Goal: Task Accomplishment & Management: Use online tool/utility

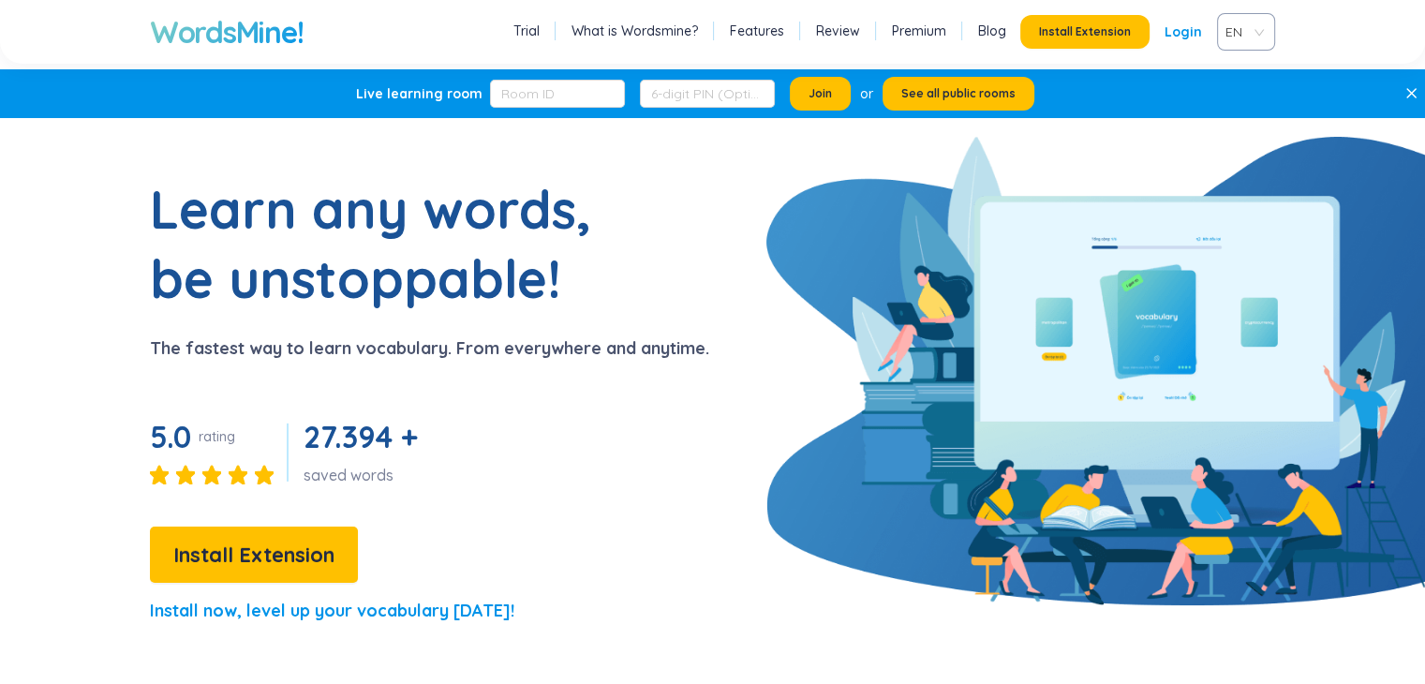
click at [1171, 278] on section "Learn any words, be unstoppable! The fastest way to learn vocabulary. From ever…" at bounding box center [712, 407] width 1425 height 466
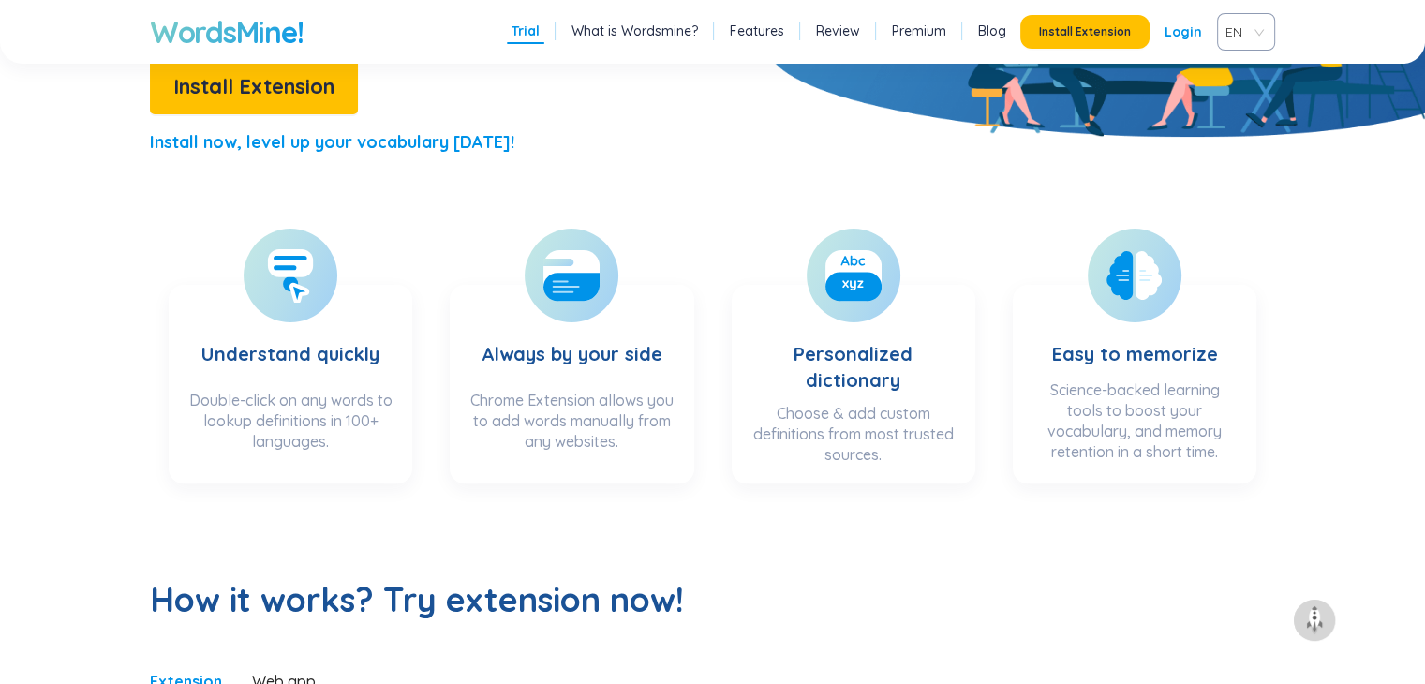
scroll to position [937, 0]
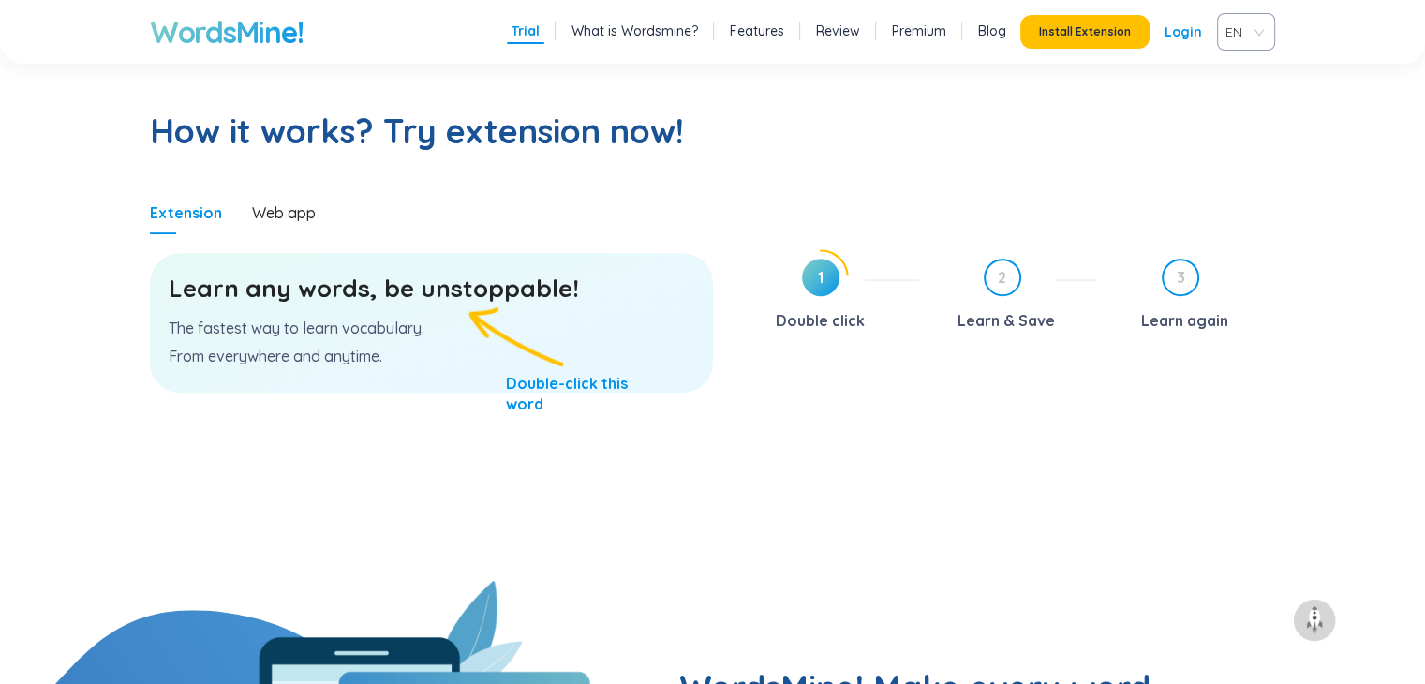
click at [823, 282] on span "1" at bounding box center [820, 276] width 37 height 37
click at [483, 392] on div "Learn any words, be unstoppable! The fastest way to learn vocabulary. From ever…" at bounding box center [431, 323] width 563 height 140
click at [528, 392] on div "Learn any words, be unstoppable! The fastest way to learn vocabulary. From ever…" at bounding box center [431, 323] width 563 height 140
click at [530, 392] on div "Learn any words, be unstoppable! The fastest way to learn vocabulary. From ever…" at bounding box center [431, 323] width 563 height 140
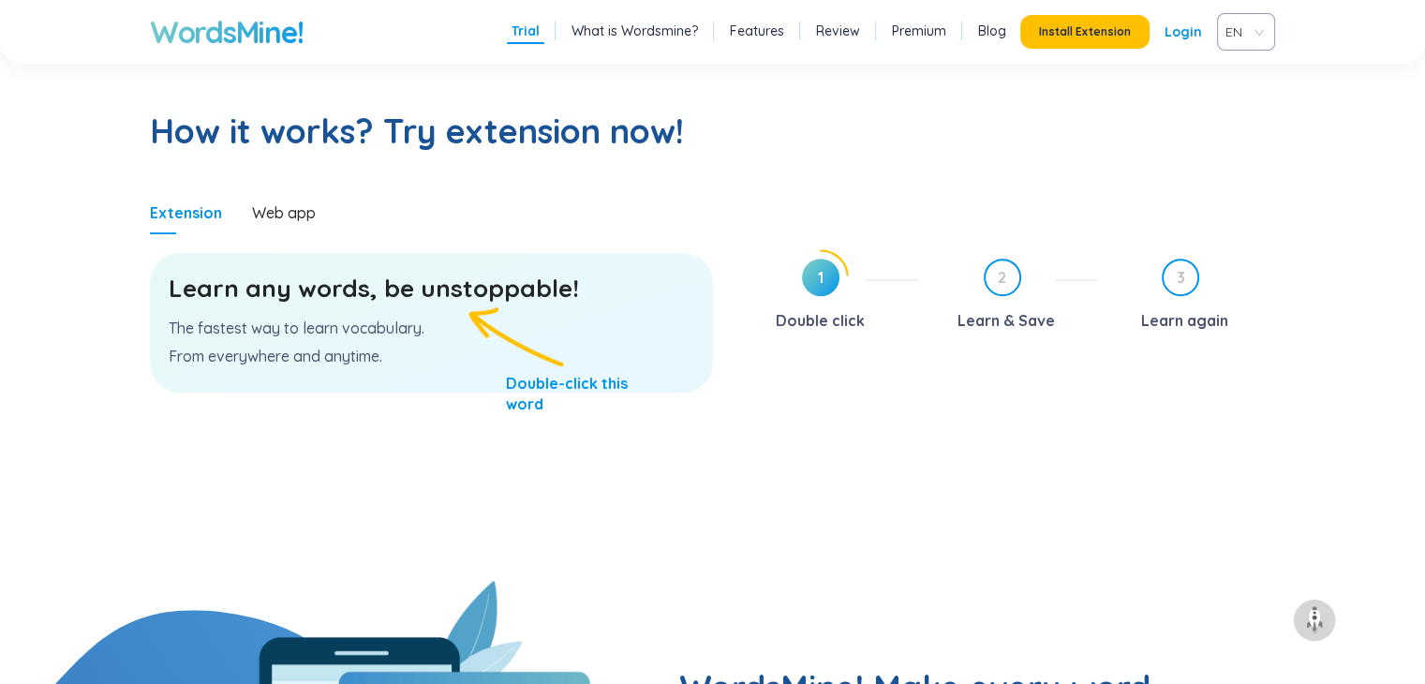
click at [320, 214] on div "Extension Web app" at bounding box center [431, 212] width 563 height 43
click at [307, 214] on div "Web app" at bounding box center [284, 212] width 64 height 21
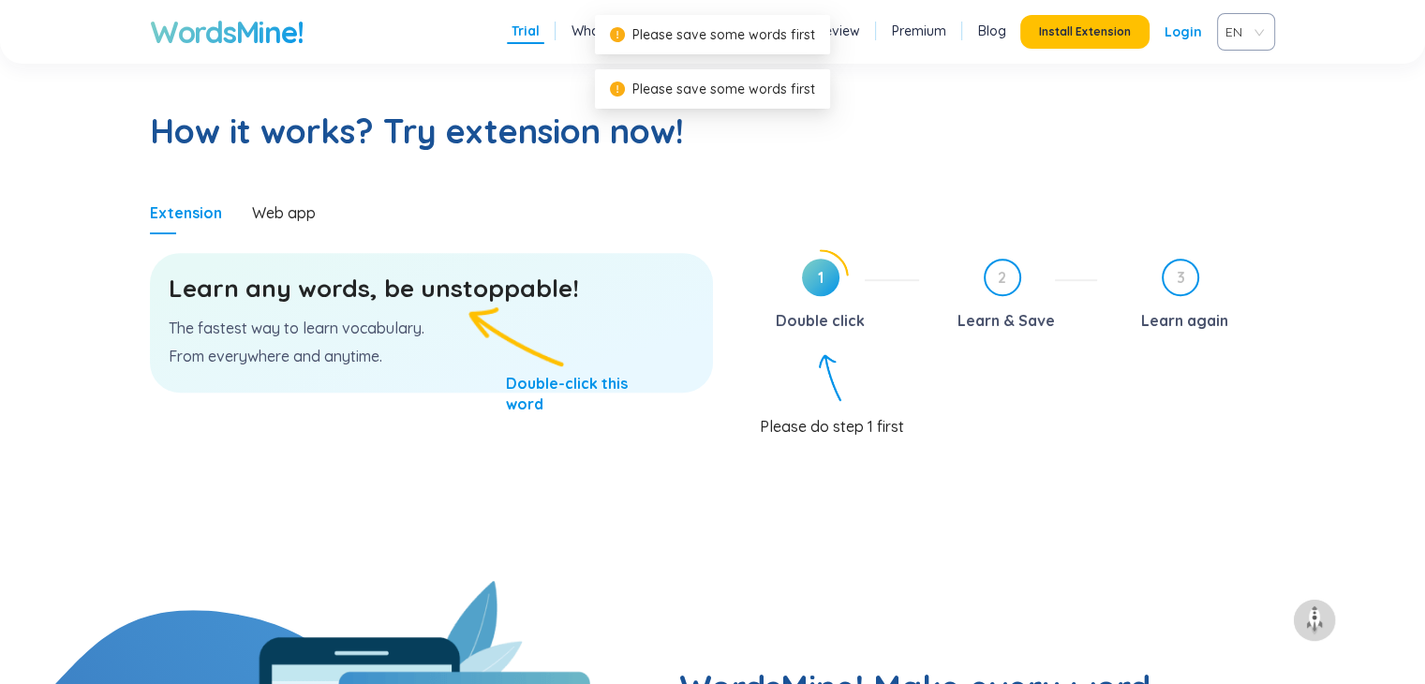
click at [815, 401] on div "Please do step 1 first" at bounding box center [1018, 419] width 516 height 36
click at [818, 289] on span "1" at bounding box center [820, 276] width 37 height 37
click at [948, 280] on div "2 Learn & Save" at bounding box center [1015, 296] width 163 height 77
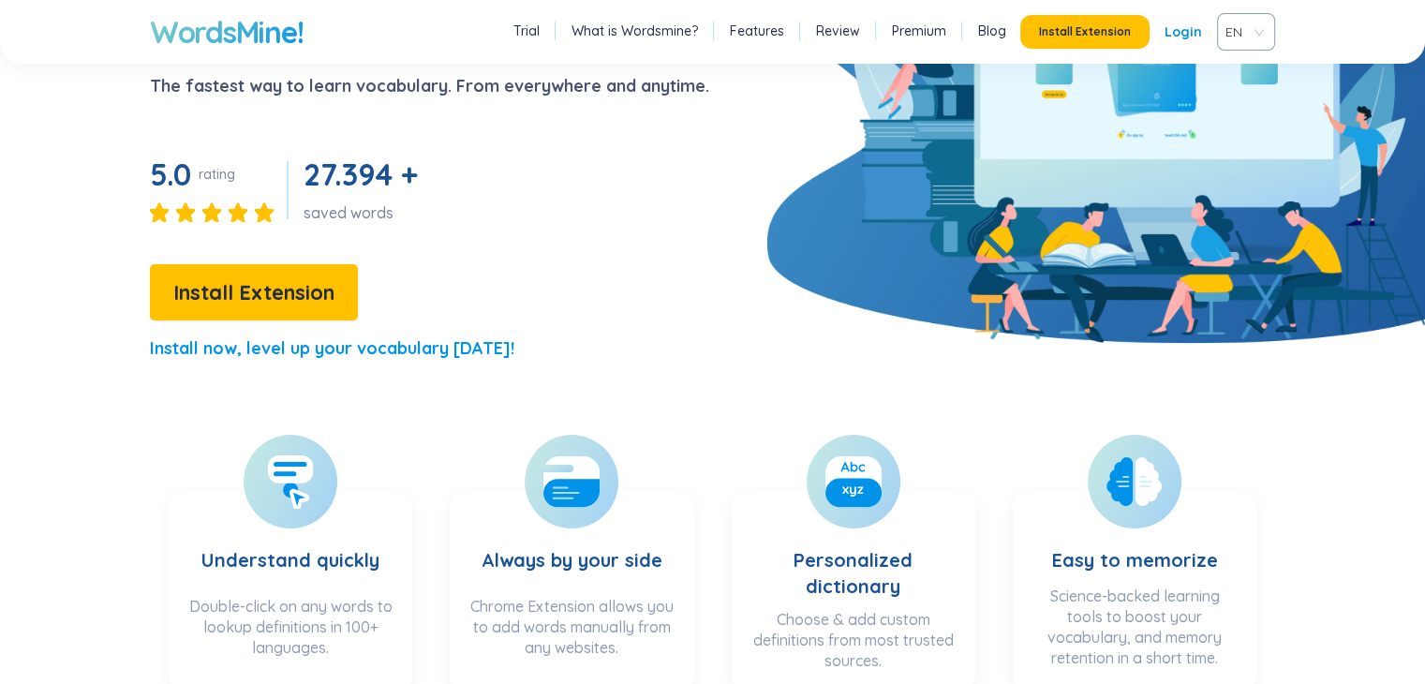
scroll to position [94, 0]
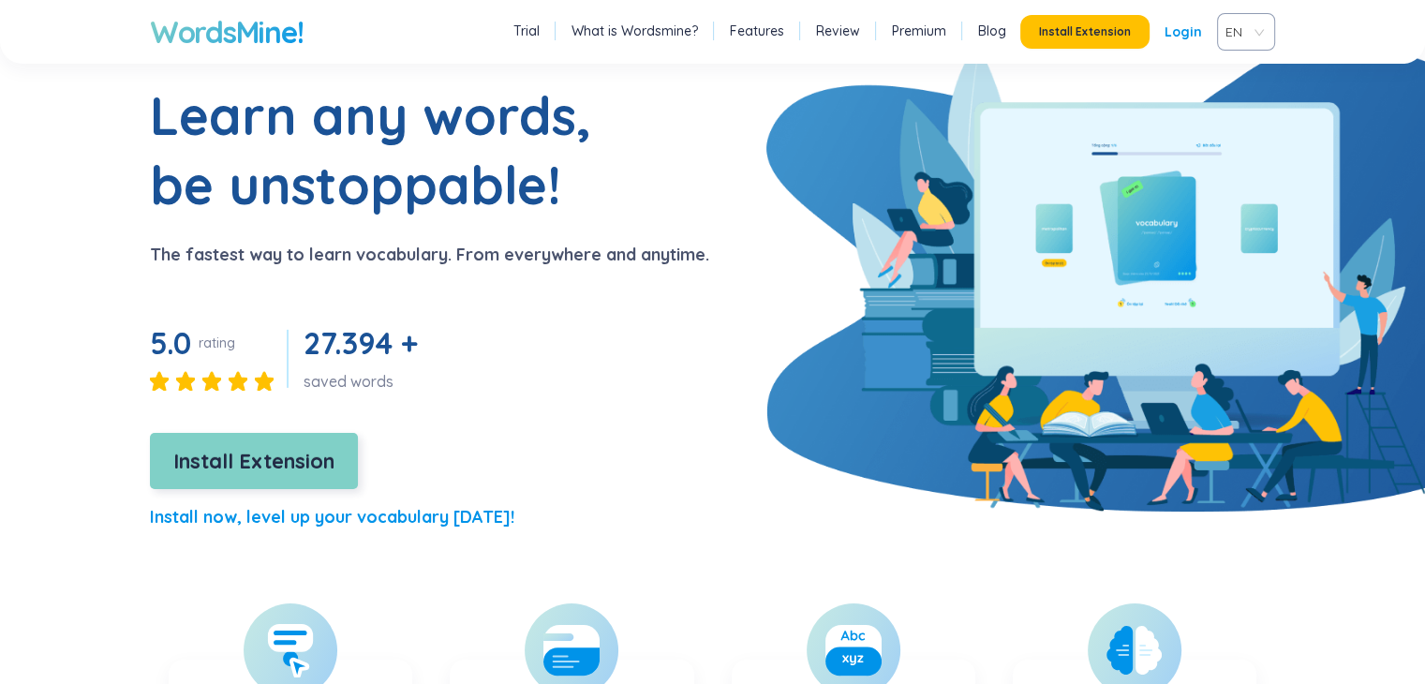
click at [288, 450] on span "Install Extension" at bounding box center [253, 461] width 161 height 33
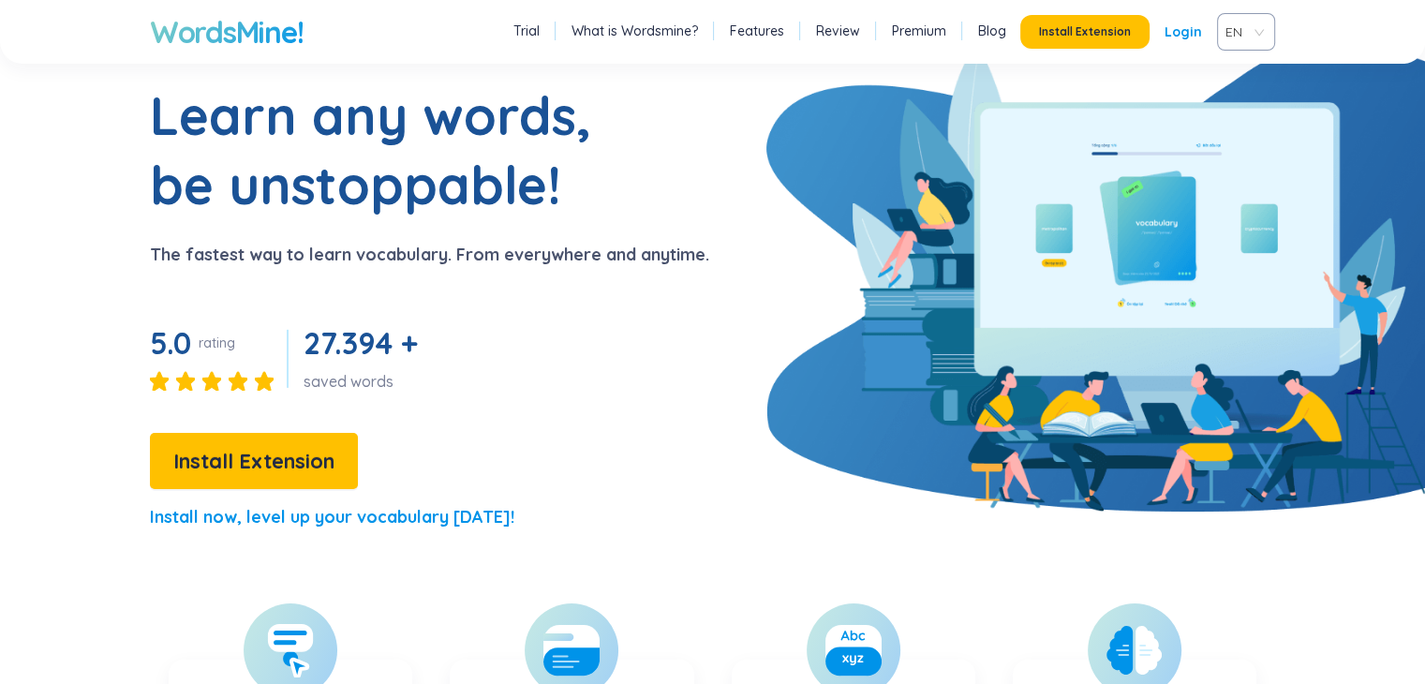
click at [1278, 30] on div "WordsMine! Trial What is Wordsmine? Features Review Premium Blog Install Extens…" at bounding box center [712, 32] width 1425 height 64
click at [1252, 35] on span "EN" at bounding box center [1242, 32] width 34 height 28
click at [1251, 43] on span "EN" at bounding box center [1242, 32] width 34 height 28
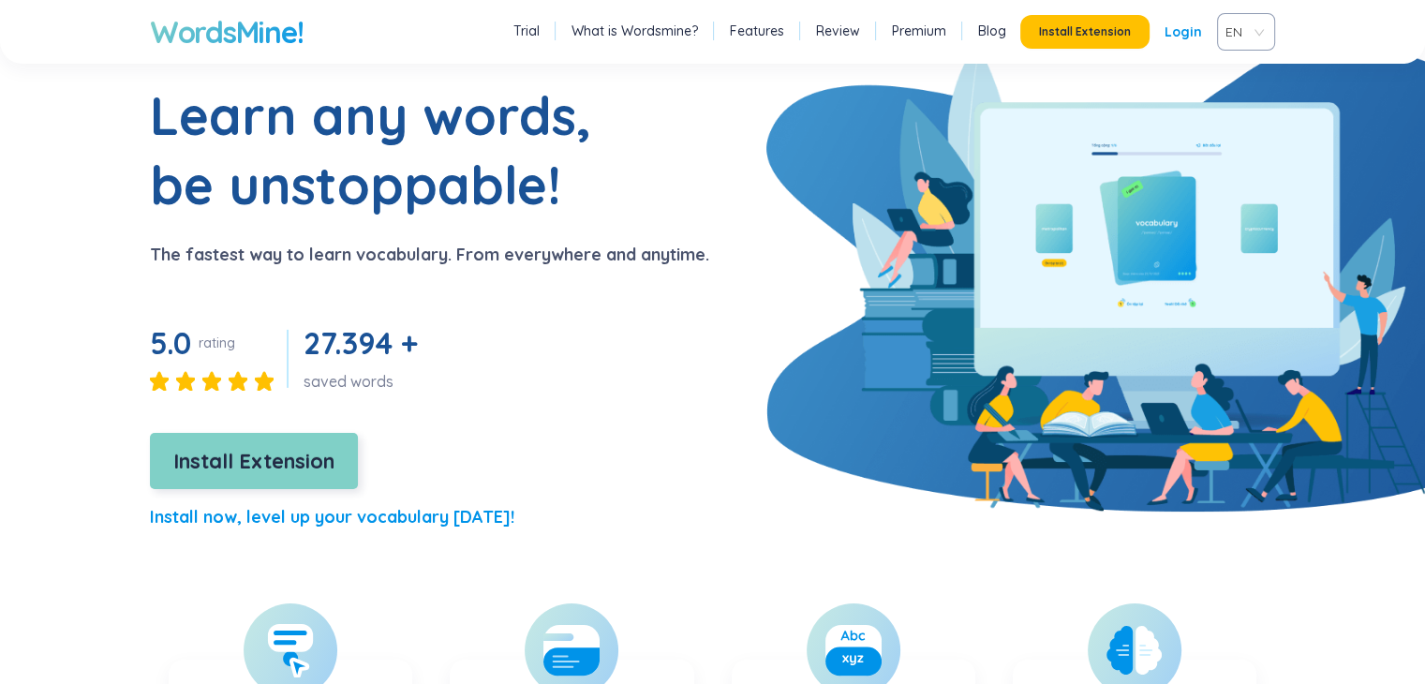
click at [332, 484] on button "Install Extension" at bounding box center [254, 461] width 208 height 56
